Goal: Transaction & Acquisition: Purchase product/service

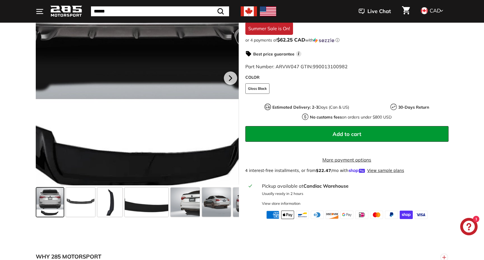
scroll to position [155, 0]
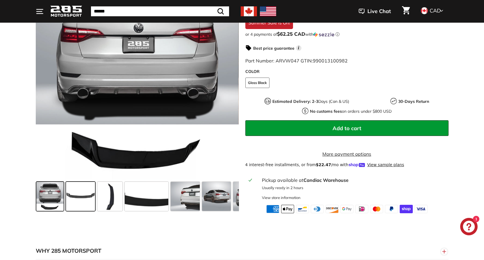
click at [93, 189] on span at bounding box center [80, 196] width 29 height 29
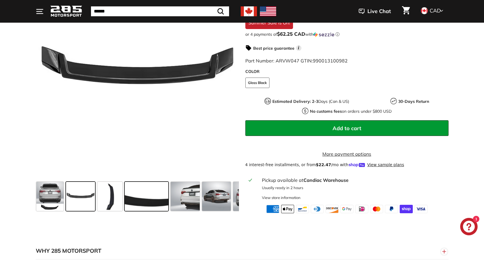
click at [123, 190] on div at bounding box center [146, 196] width 46 height 31
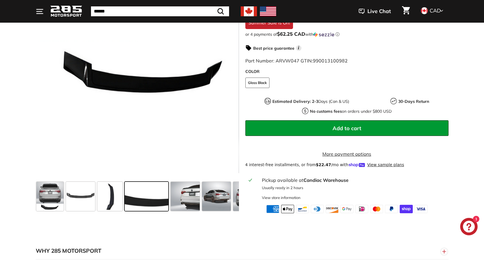
click at [143, 190] on span at bounding box center [147, 196] width 44 height 29
click at [192, 192] on span at bounding box center [185, 196] width 29 height 29
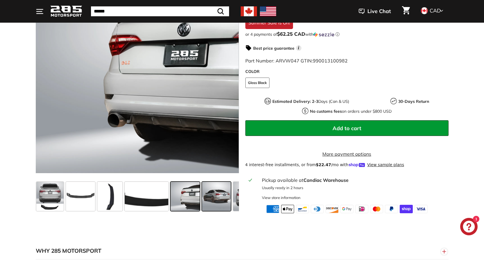
click at [223, 193] on span at bounding box center [216, 196] width 29 height 29
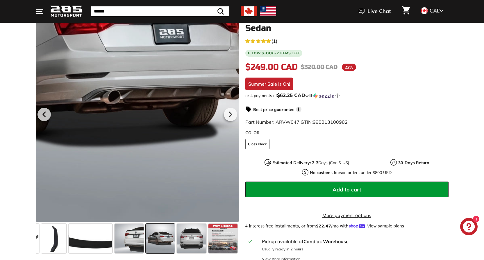
scroll to position [78, 0]
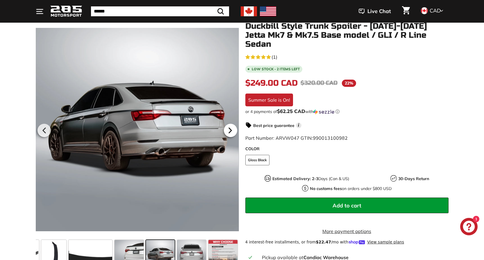
click at [230, 129] on icon at bounding box center [230, 130] width 2 height 5
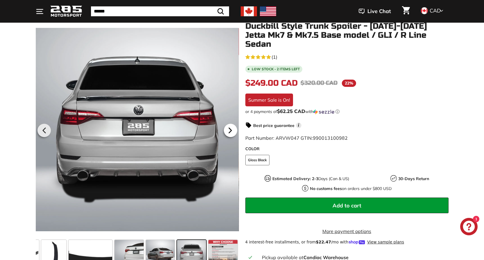
click at [230, 129] on icon at bounding box center [230, 130] width 2 height 5
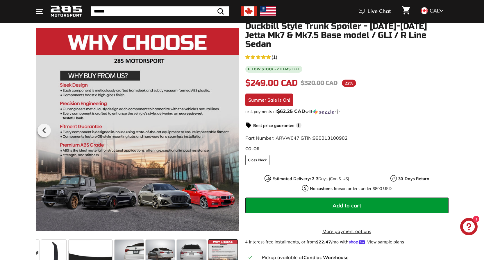
click at [230, 129] on div at bounding box center [136, 130] width 203 height 216
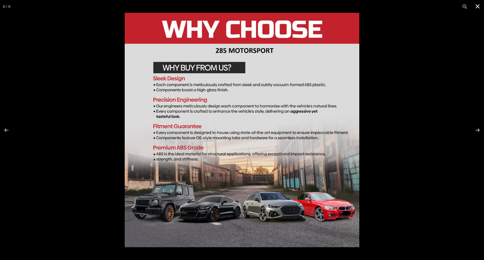
click at [477, 2] on button at bounding box center [477, 6] width 13 height 13
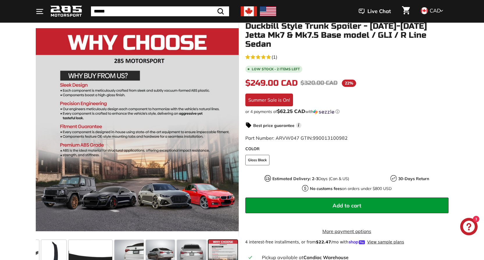
scroll to position [0, 0]
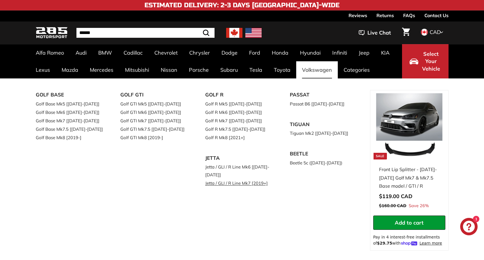
click at [230, 185] on link "Jetta / GLI / R Line Mk7 [2019+]" at bounding box center [239, 183] width 69 height 8
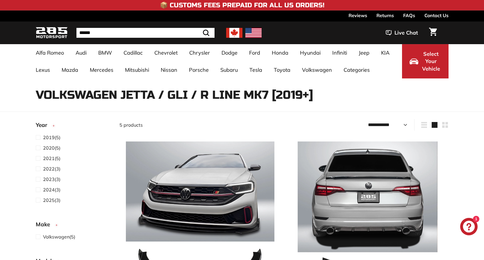
select select "**********"
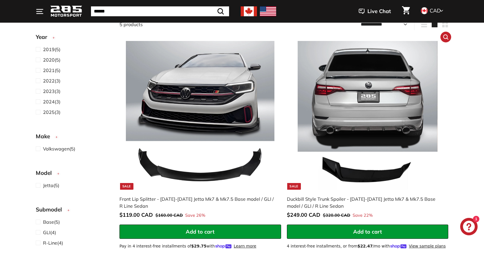
scroll to position [97, 0]
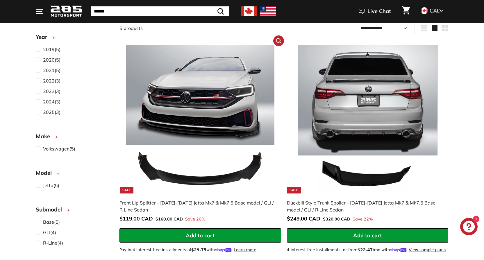
click at [175, 86] on img at bounding box center [200, 119] width 148 height 148
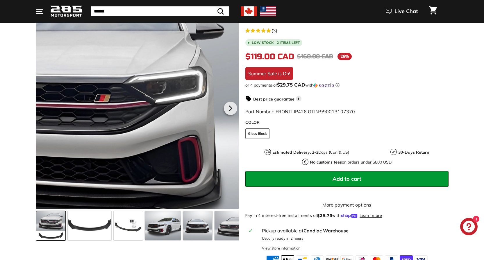
scroll to position [97, 0]
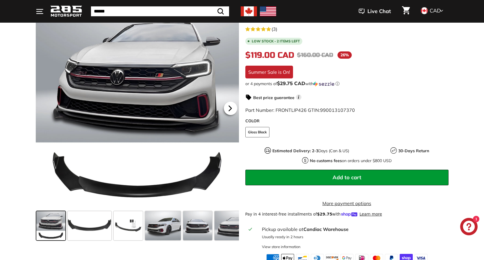
click at [232, 104] on icon at bounding box center [229, 108] width 13 height 13
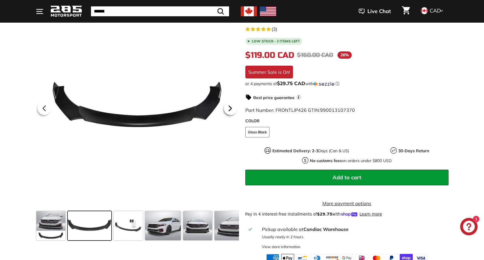
click at [234, 111] on icon at bounding box center [229, 108] width 13 height 13
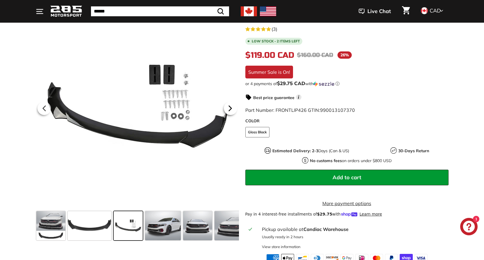
click at [233, 110] on icon at bounding box center [229, 108] width 13 height 13
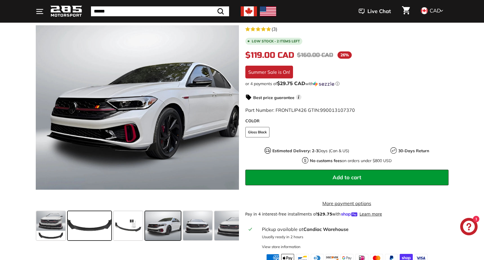
click at [96, 226] on span at bounding box center [90, 225] width 44 height 29
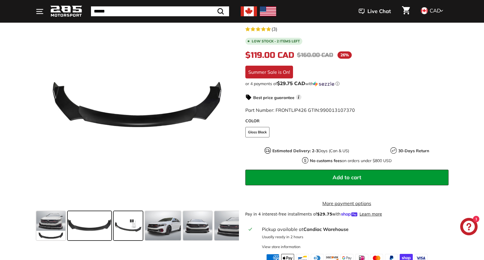
click at [128, 223] on span at bounding box center [128, 225] width 29 height 29
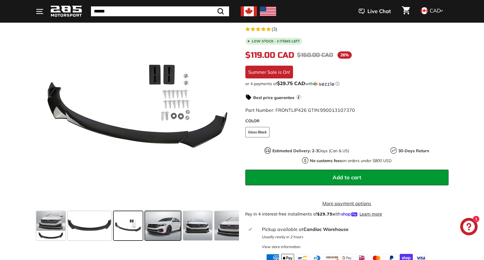
click at [154, 220] on span at bounding box center [163, 225] width 36 height 29
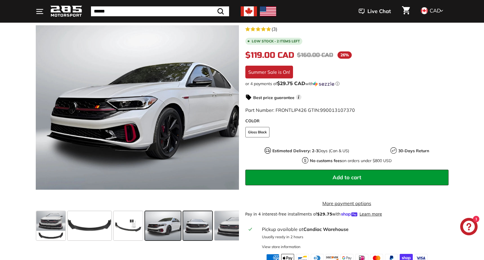
click at [198, 228] on span at bounding box center [197, 225] width 29 height 29
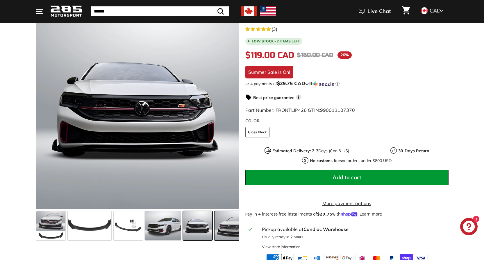
click at [219, 227] on span at bounding box center [231, 225] width 35 height 29
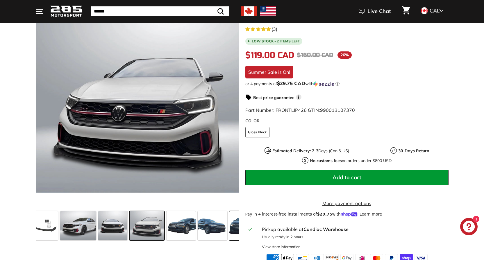
scroll to position [0, 95]
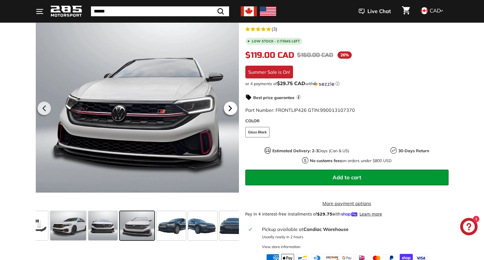
click at [236, 106] on icon at bounding box center [229, 108] width 13 height 13
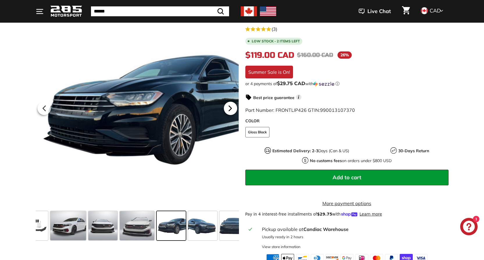
click at [234, 106] on icon at bounding box center [229, 108] width 13 height 13
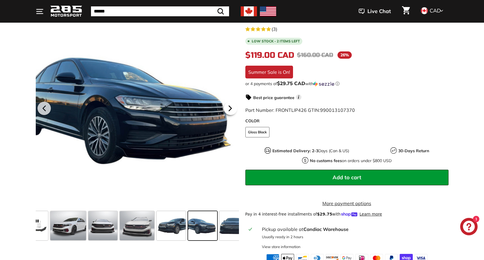
click at [234, 106] on icon at bounding box center [229, 108] width 13 height 13
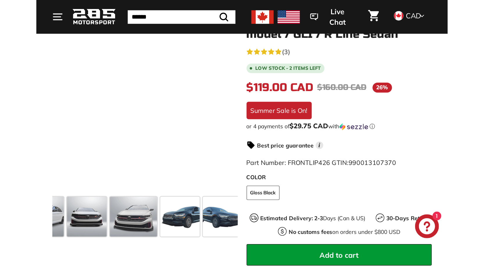
scroll to position [97, 0]
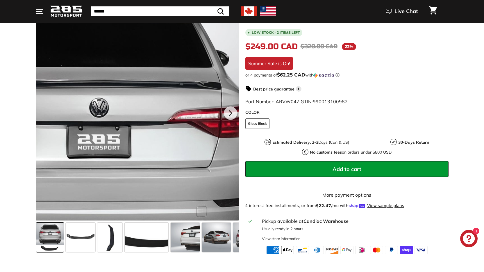
scroll to position [116, 0]
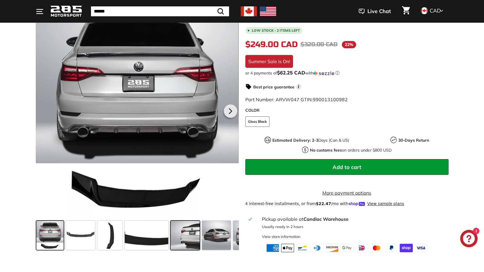
click at [191, 231] on span at bounding box center [185, 234] width 29 height 29
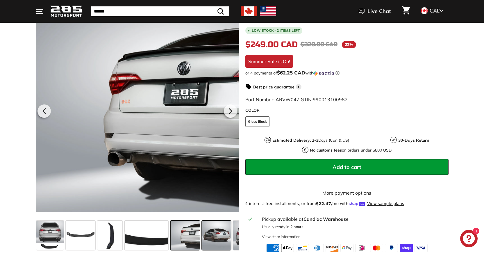
click at [212, 229] on span at bounding box center [216, 234] width 29 height 29
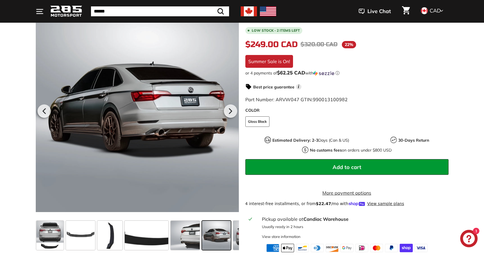
scroll to position [0, 56]
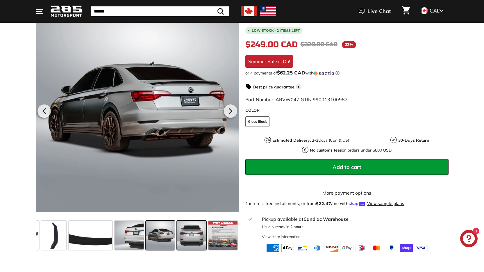
click at [194, 230] on span at bounding box center [191, 234] width 29 height 29
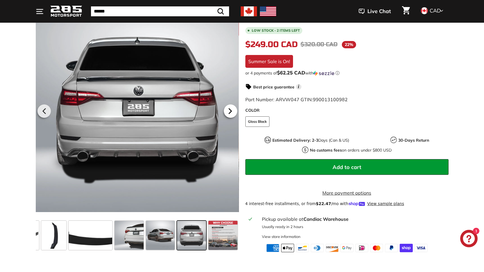
click at [232, 106] on icon at bounding box center [229, 110] width 13 height 13
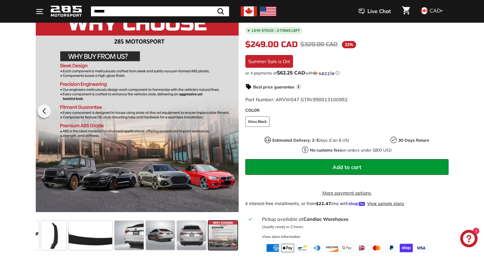
click at [232, 106] on div at bounding box center [136, 110] width 203 height 216
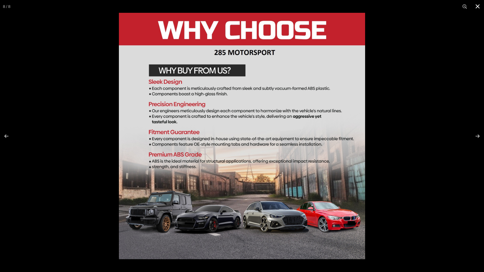
click at [479, 3] on button at bounding box center [477, 6] width 13 height 13
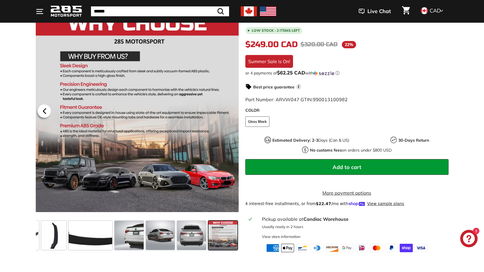
click at [46, 104] on icon at bounding box center [44, 110] width 13 height 13
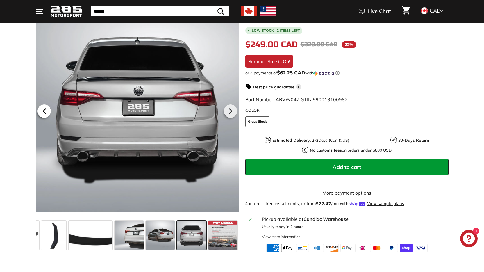
click at [44, 109] on icon at bounding box center [44, 111] width 2 height 5
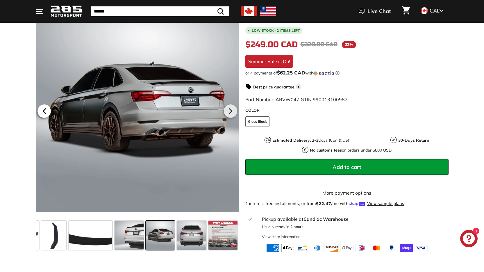
click at [39, 104] on icon at bounding box center [44, 110] width 13 height 13
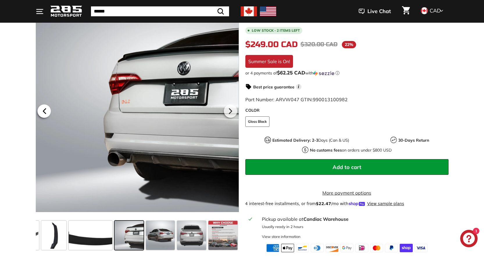
click at [39, 104] on icon at bounding box center [44, 110] width 13 height 13
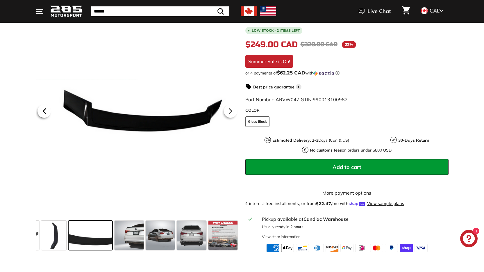
click at [39, 104] on icon at bounding box center [44, 110] width 13 height 13
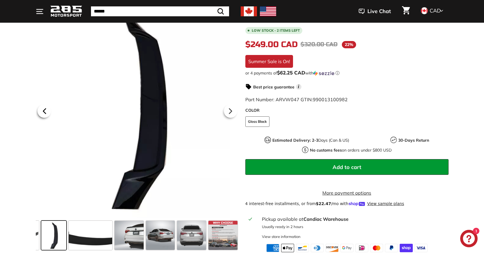
scroll to position [0, 0]
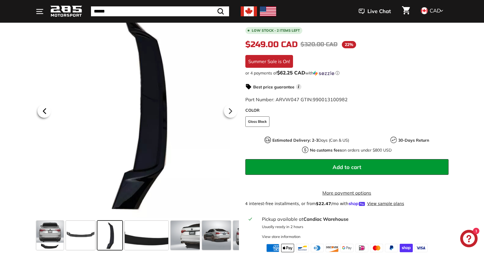
click at [39, 104] on icon at bounding box center [44, 110] width 13 height 13
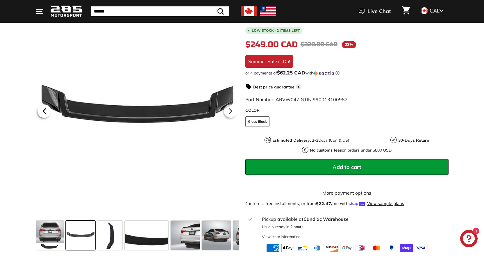
click at [39, 104] on icon at bounding box center [44, 110] width 13 height 13
